Goal: Information Seeking & Learning: Find specific fact

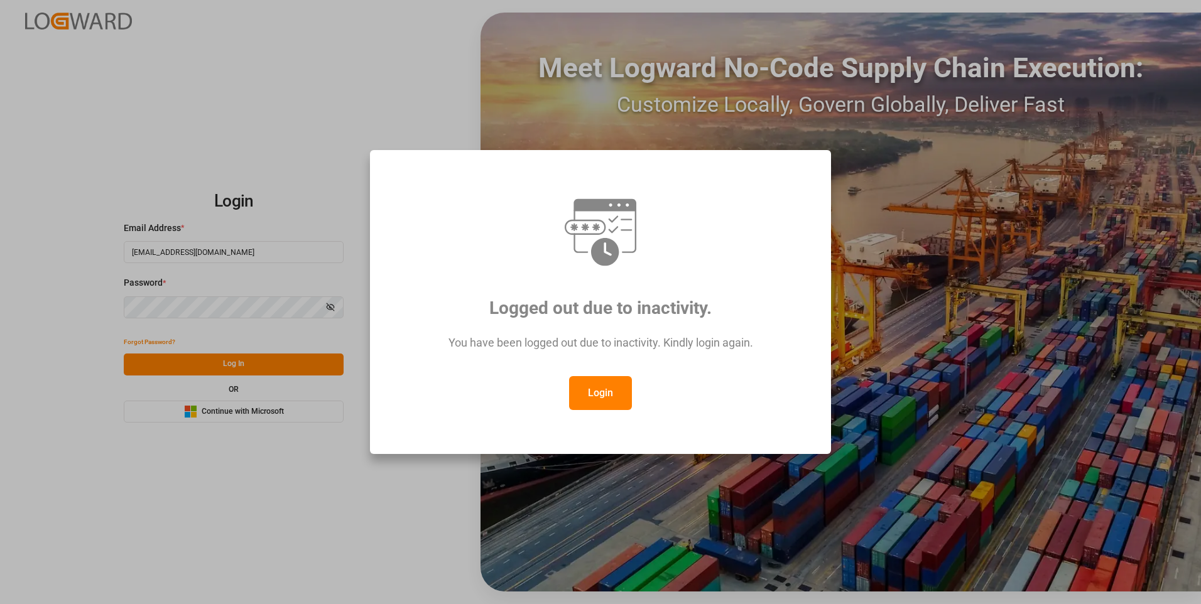
click at [580, 393] on button "Login" at bounding box center [600, 393] width 63 height 34
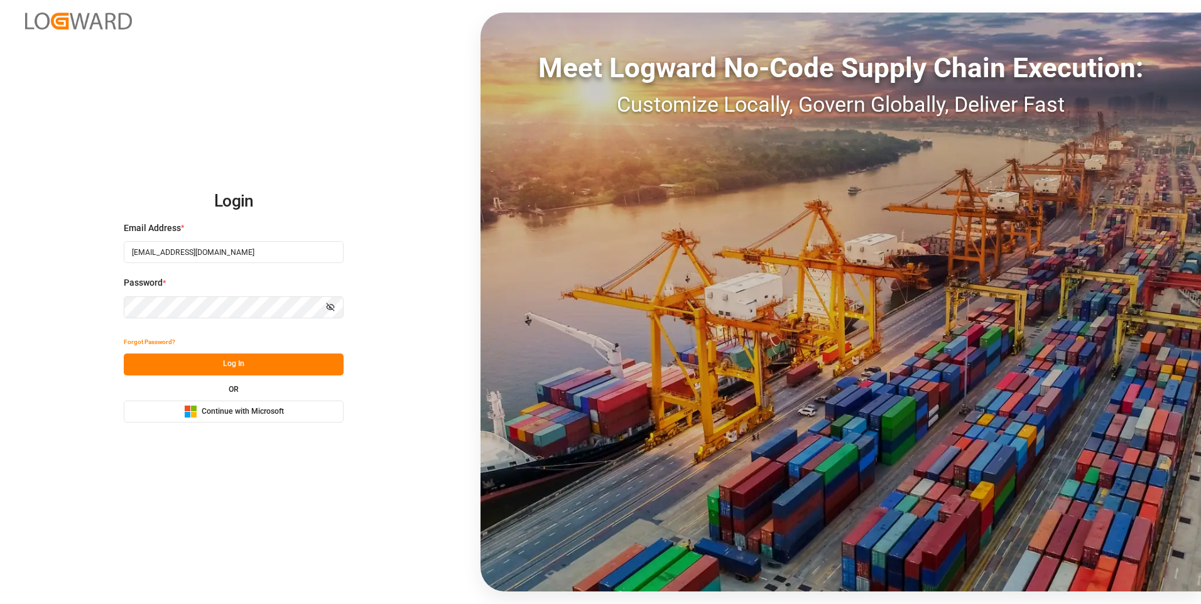
click at [214, 369] on button "Log In" at bounding box center [234, 365] width 220 height 22
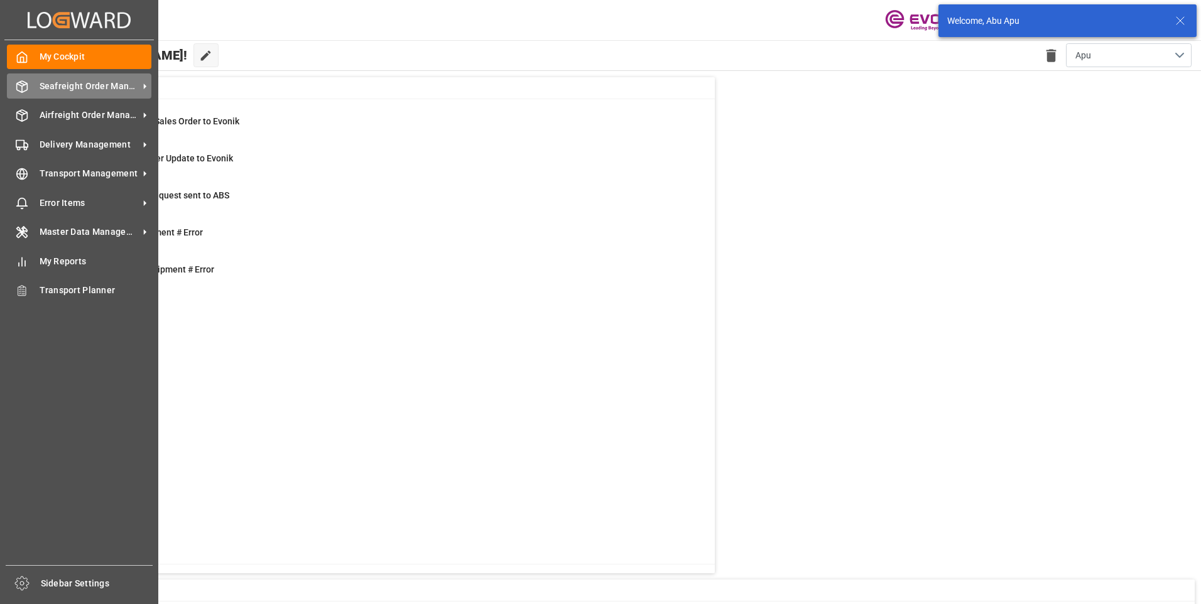
click at [51, 81] on span "Seafreight Order Management" at bounding box center [89, 86] width 99 height 13
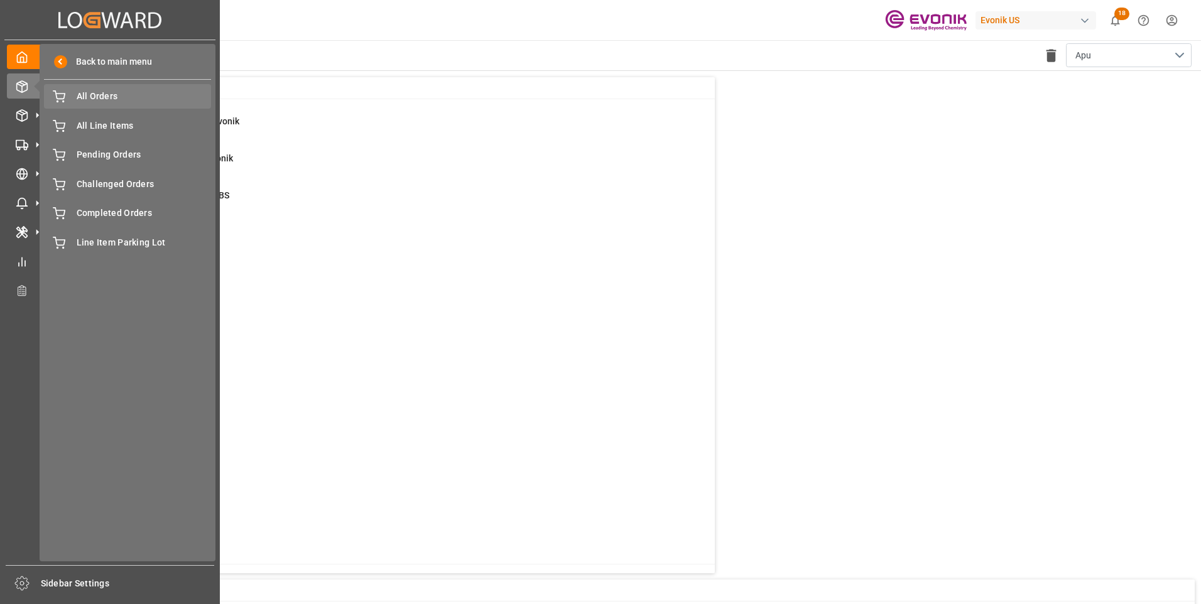
click at [84, 99] on span "All Orders" at bounding box center [144, 96] width 135 height 13
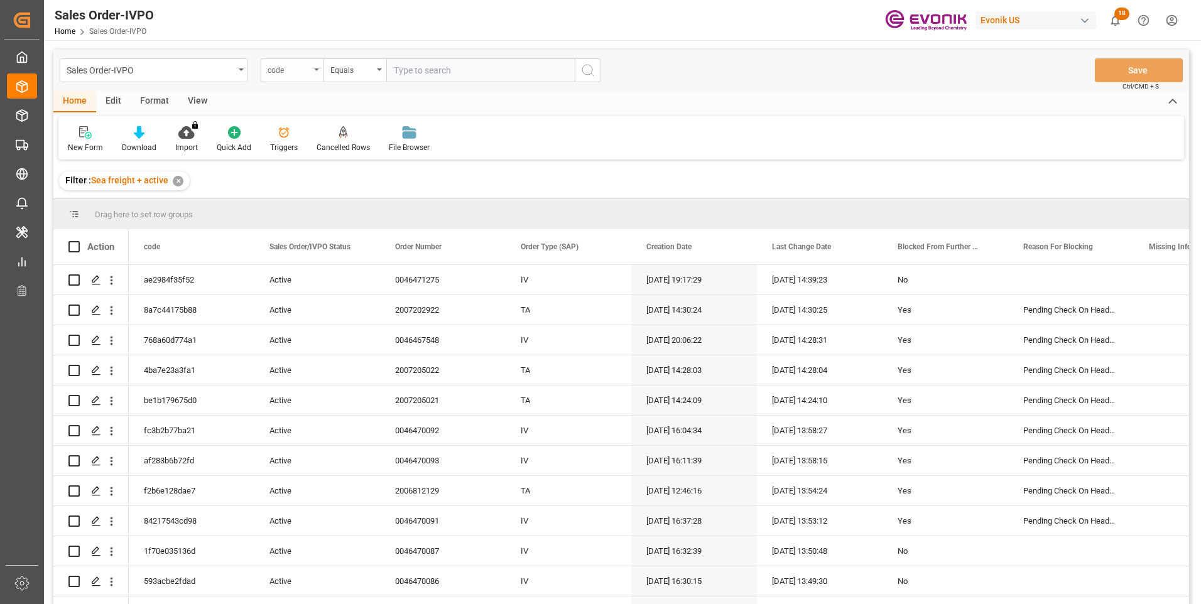
click at [314, 71] on div "code" at bounding box center [292, 70] width 63 height 24
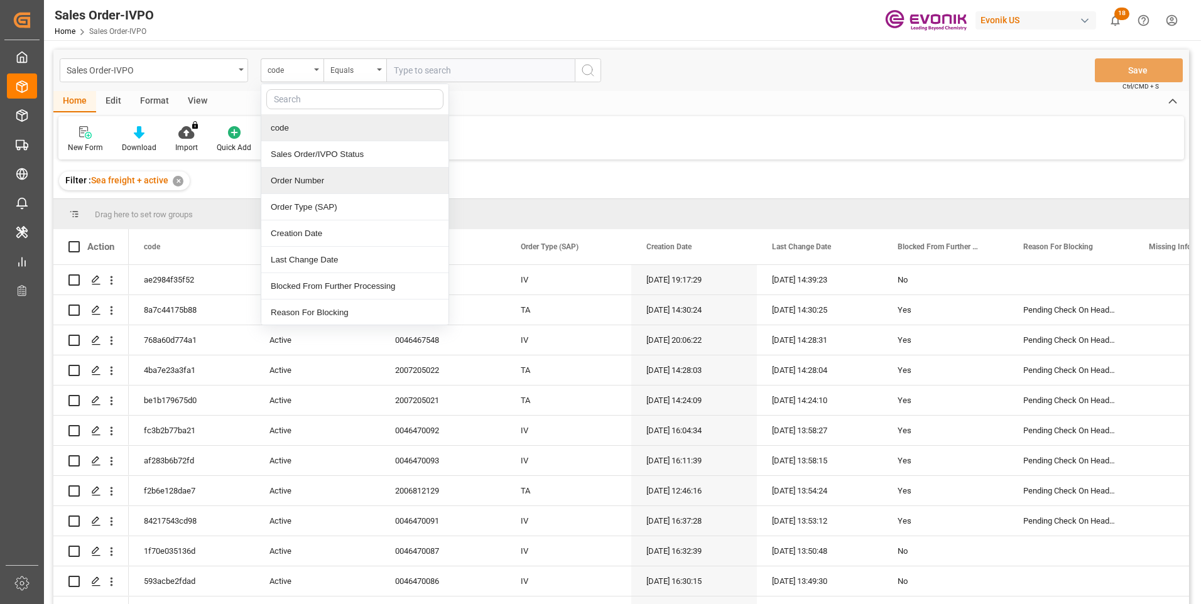
click at [300, 174] on div "Order Number" at bounding box center [354, 181] width 187 height 26
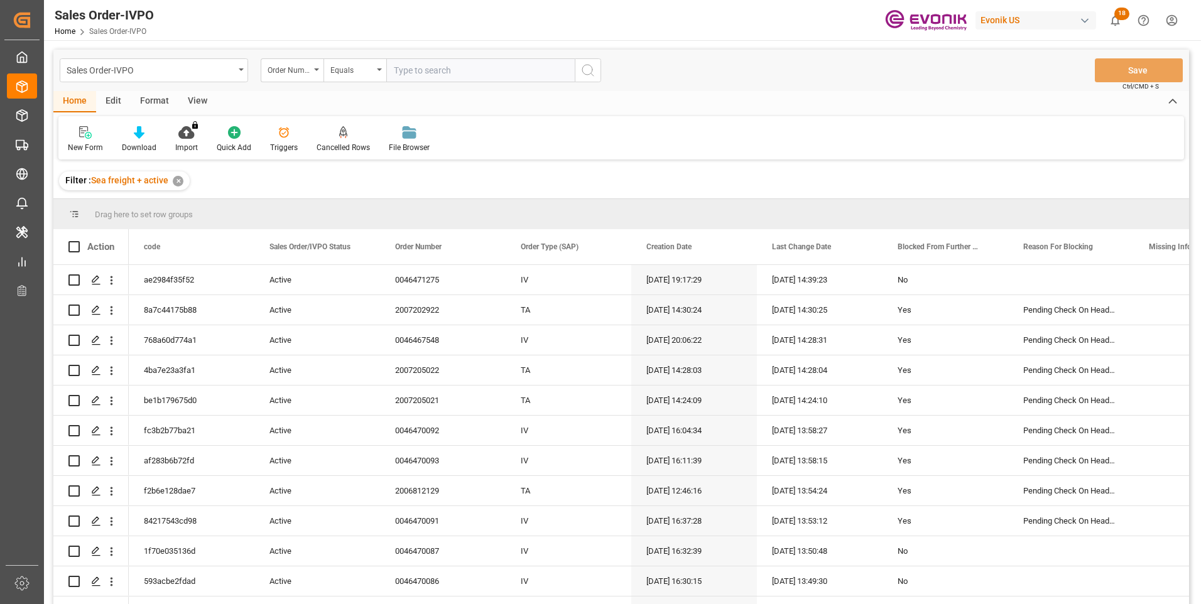
drag, startPoint x: 408, startPoint y: 70, endPoint x: 412, endPoint y: 83, distance: 13.9
click at [408, 70] on input "text" at bounding box center [480, 70] width 188 height 24
paste input "0046466732"
type input "0046466732"
click at [594, 72] on icon "search button" at bounding box center [587, 70] width 15 height 15
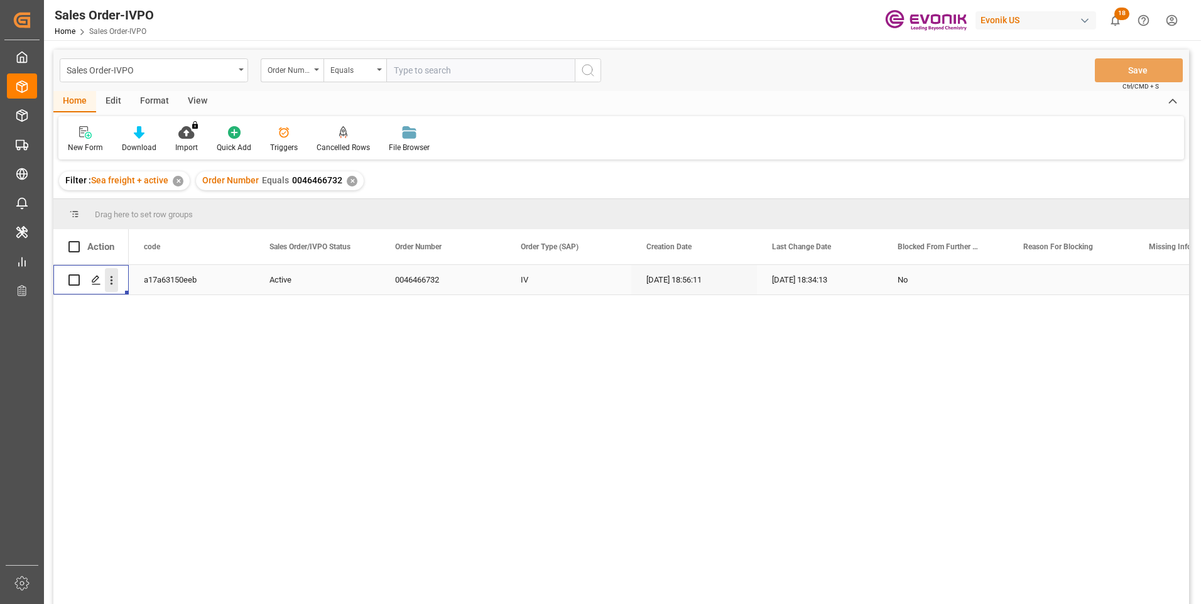
click at [113, 279] on icon "open menu" at bounding box center [111, 280] width 13 height 13
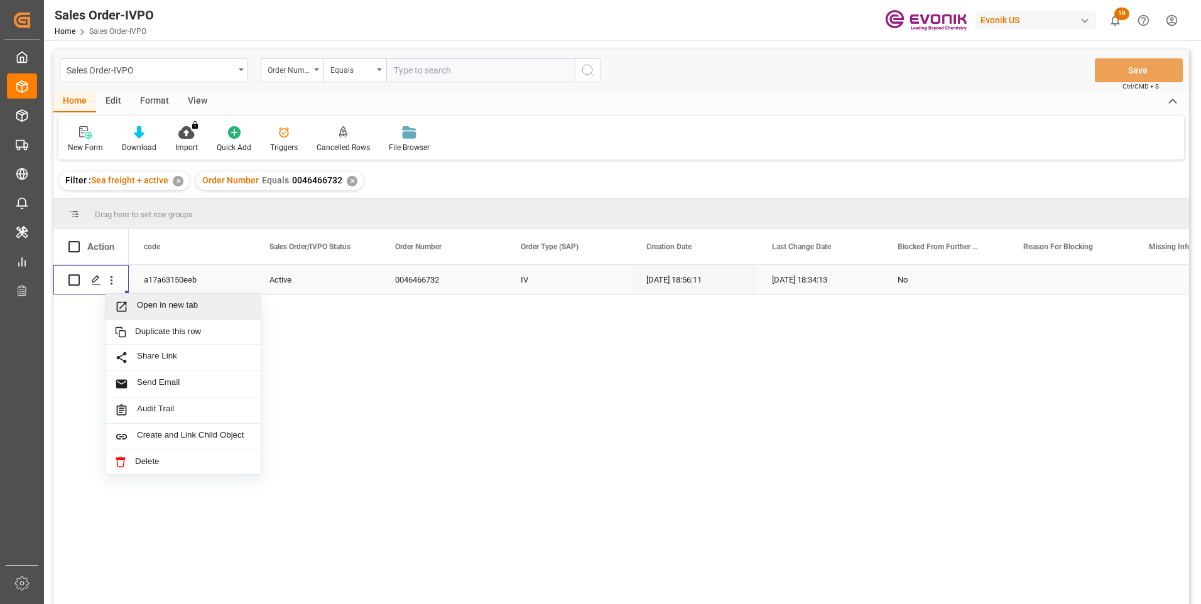
click at [147, 303] on span "Open in new tab" at bounding box center [194, 306] width 114 height 13
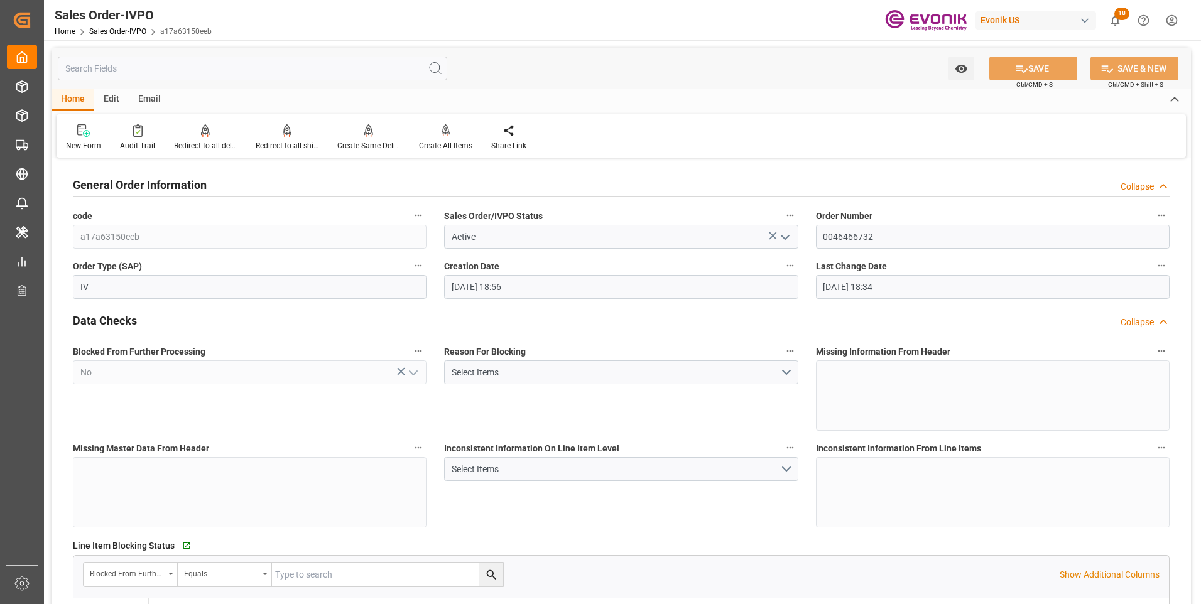
click at [146, 65] on input "text" at bounding box center [252, 69] width 389 height 24
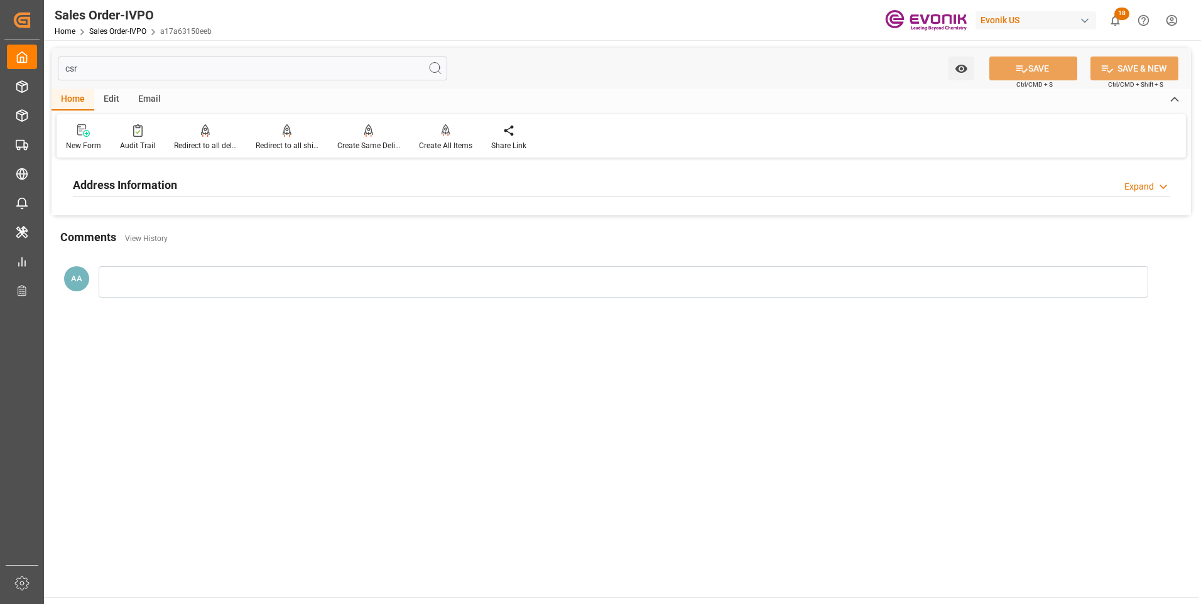
type input "csr"
click at [156, 190] on h2 "Address Information" at bounding box center [125, 184] width 104 height 17
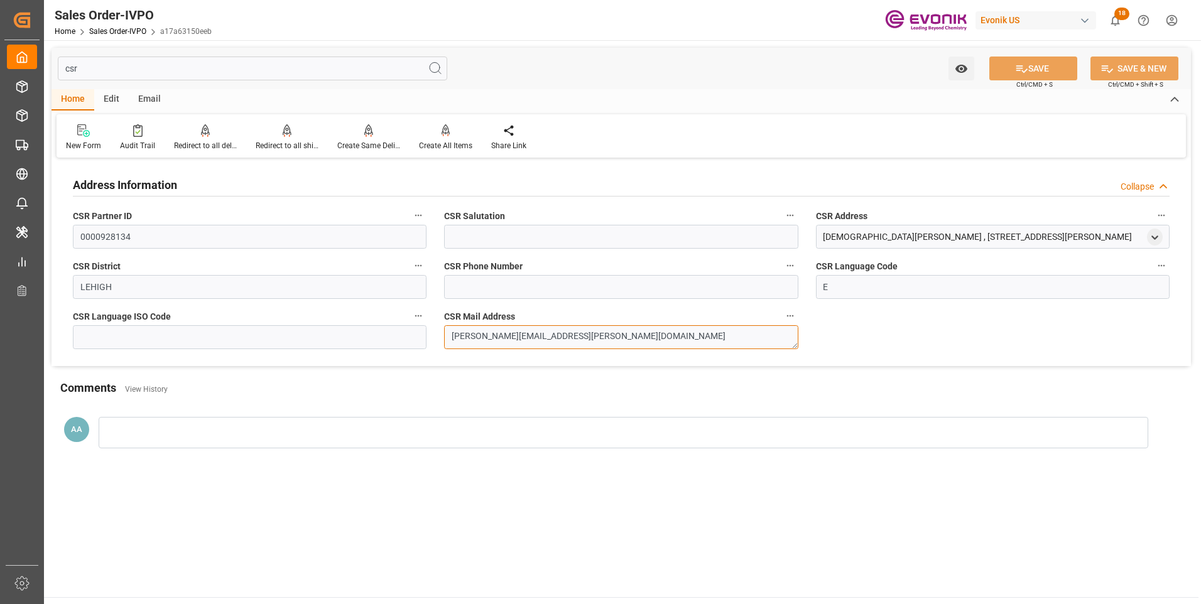
drag, startPoint x: 583, startPoint y: 339, endPoint x: 438, endPoint y: 338, distance: 145.1
click at [438, 338] on div "CSR Mail Address [PERSON_NAME][EMAIL_ADDRESS][PERSON_NAME][DOMAIN_NAME]" at bounding box center [620, 328] width 371 height 50
